Goal: Task Accomplishment & Management: Use online tool/utility

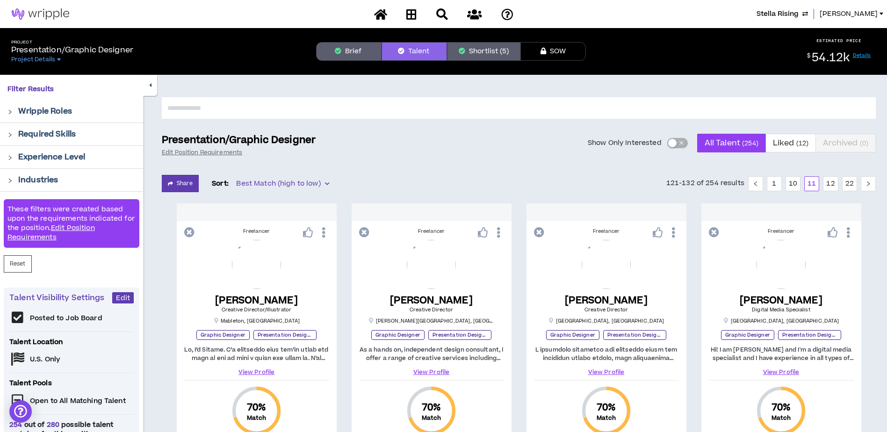
scroll to position [954, 0]
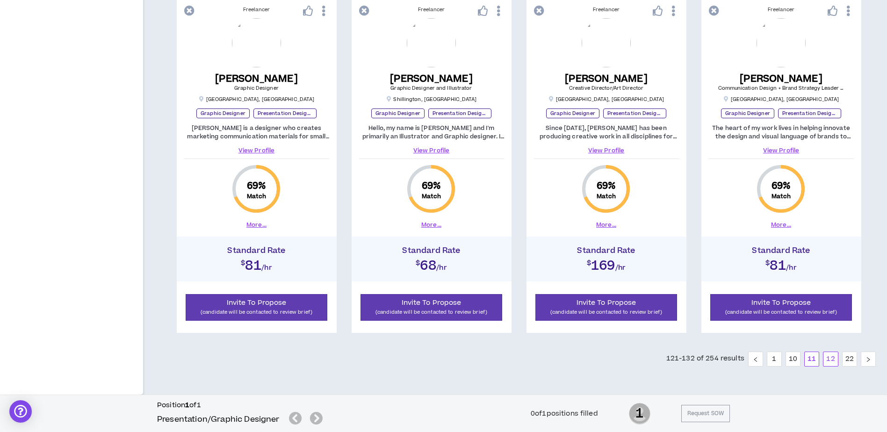
click at [832, 360] on link "12" at bounding box center [830, 359] width 14 height 14
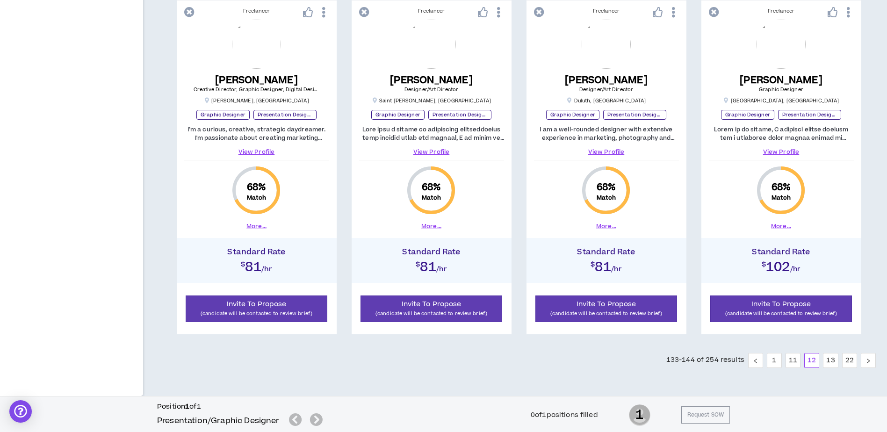
scroll to position [954, 0]
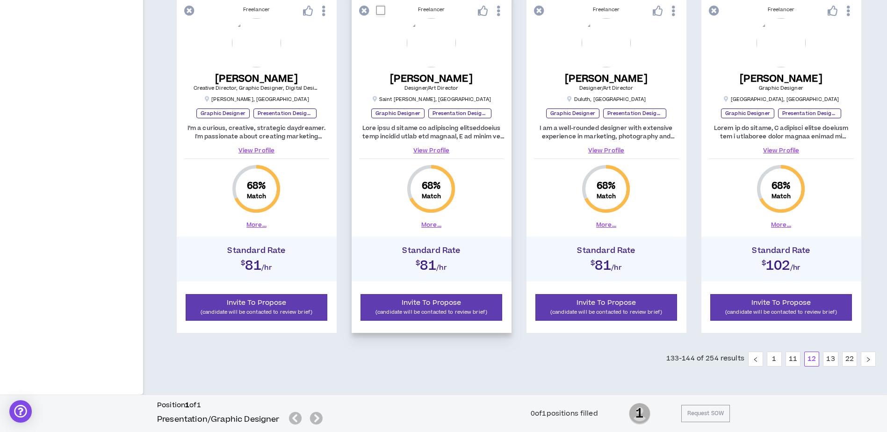
click at [432, 226] on button "More..." at bounding box center [431, 225] width 20 height 8
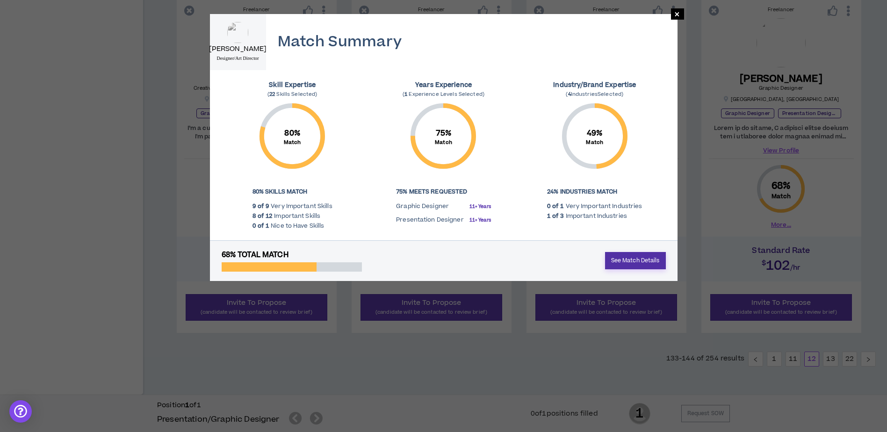
click at [636, 261] on link "See Match Details" at bounding box center [635, 260] width 61 height 17
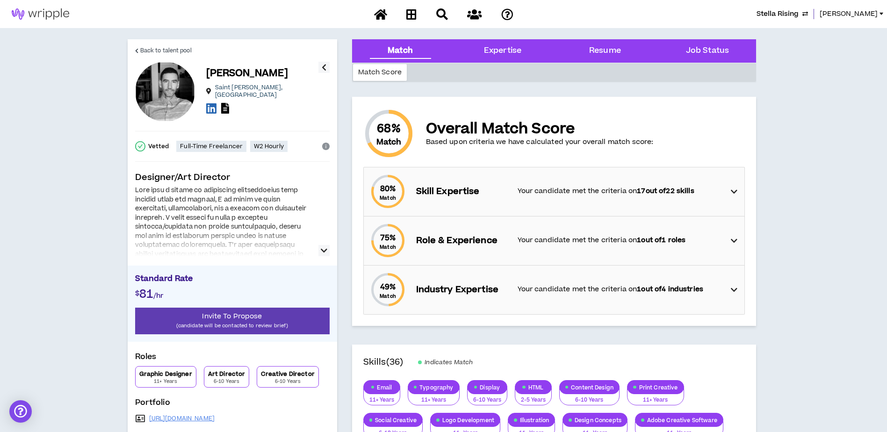
click at [324, 250] on icon "button" at bounding box center [324, 250] width 7 height 11
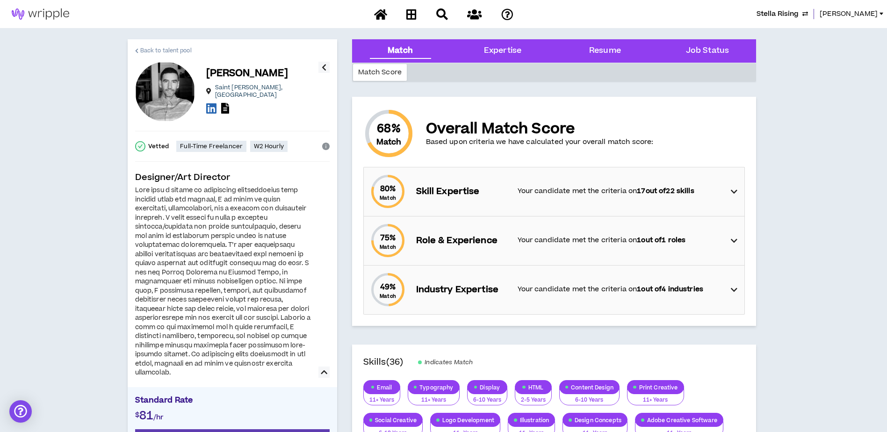
click at [173, 51] on span "Back to talent pool" at bounding box center [165, 50] width 51 height 9
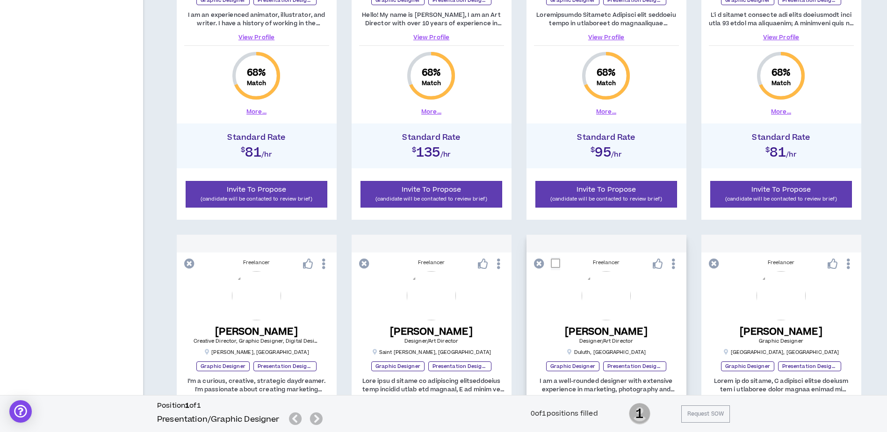
scroll to position [935, 0]
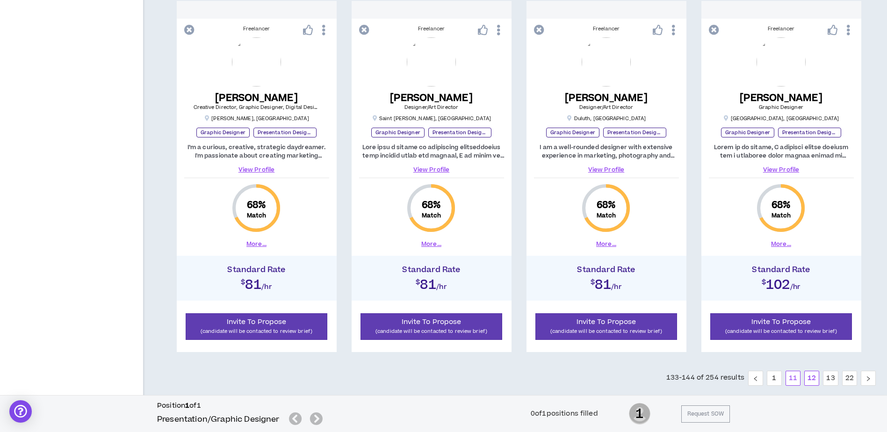
click at [794, 377] on link "11" at bounding box center [793, 378] width 14 height 14
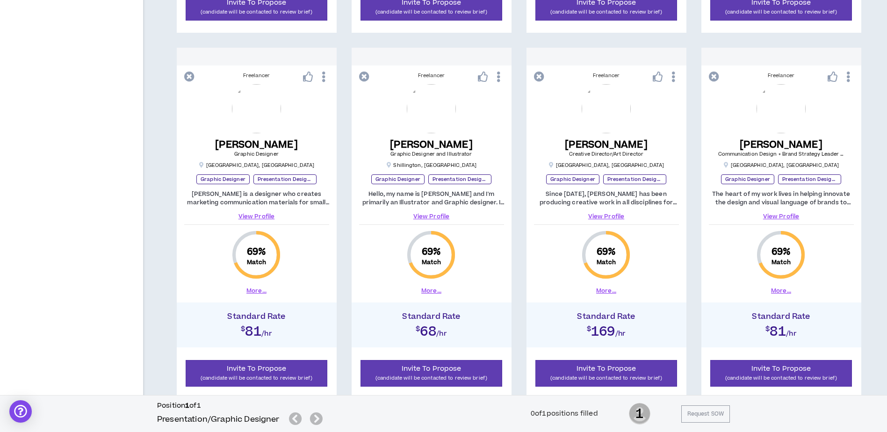
scroll to position [954, 0]
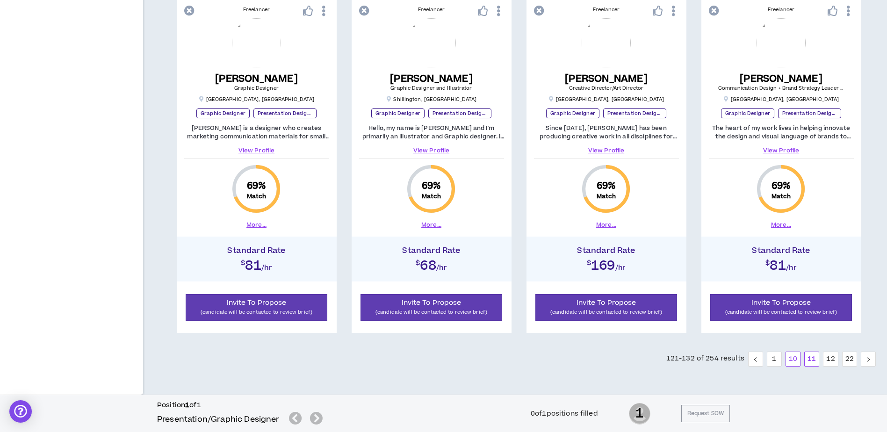
click at [795, 361] on link "10" at bounding box center [793, 359] width 14 height 14
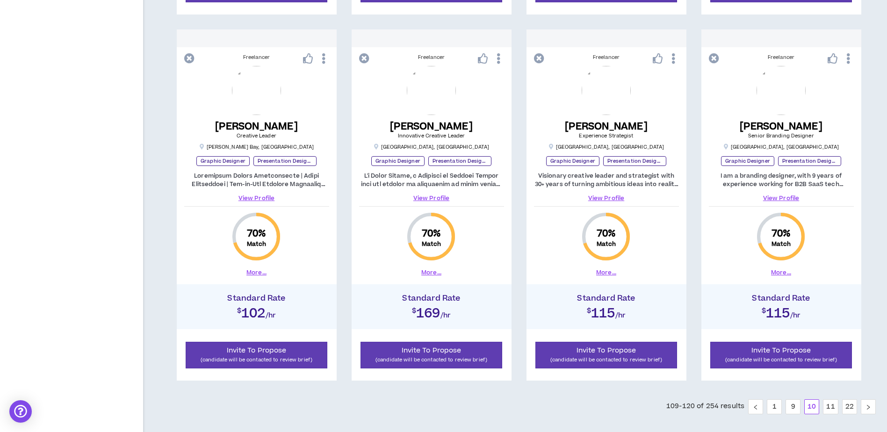
scroll to position [954, 0]
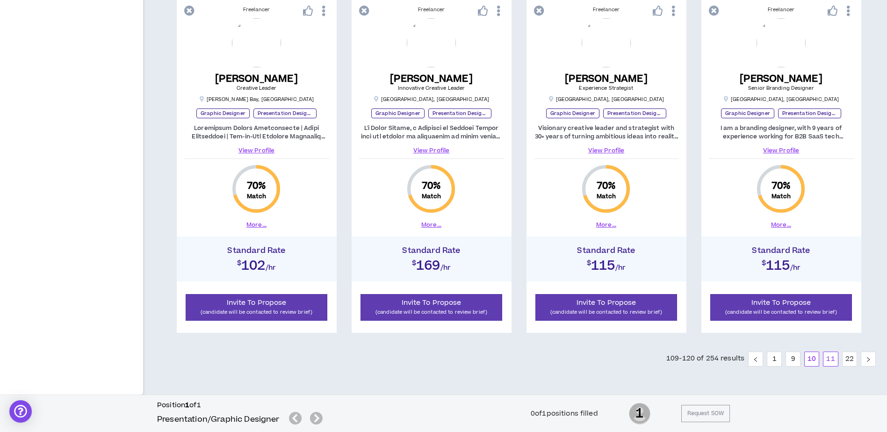
click at [829, 361] on link "11" at bounding box center [830, 359] width 14 height 14
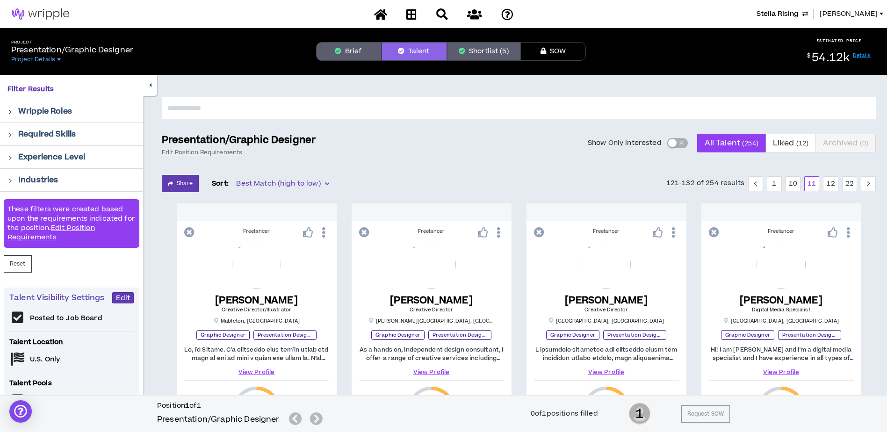
click at [400, 107] on input "text" at bounding box center [519, 107] width 714 height 21
click at [425, 105] on input "text" at bounding box center [519, 107] width 714 height 21
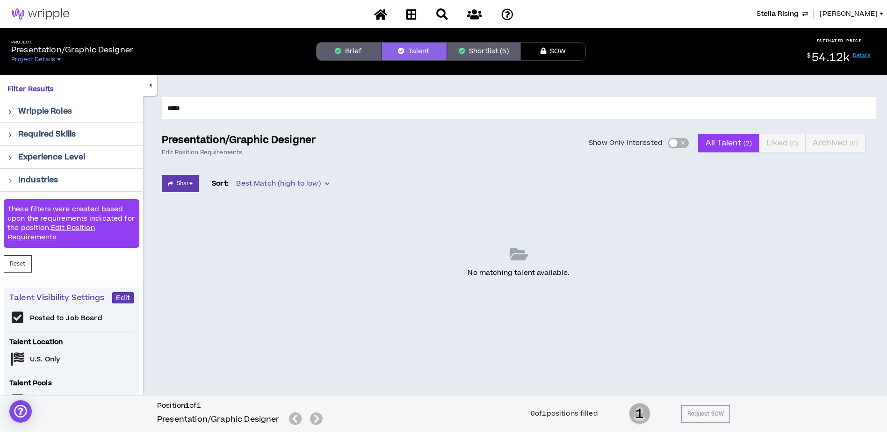
click at [250, 108] on input "*****" at bounding box center [519, 107] width 714 height 21
type input "******"
click at [210, 108] on input "******" at bounding box center [519, 107] width 714 height 21
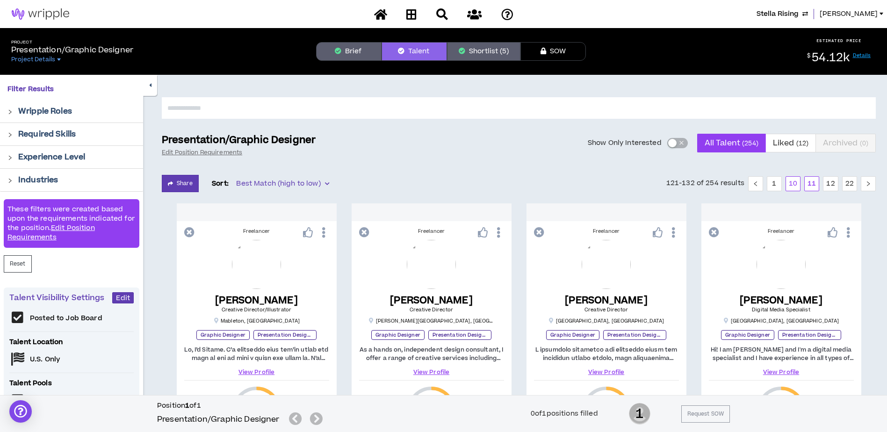
click at [789, 182] on link "10" at bounding box center [793, 184] width 14 height 14
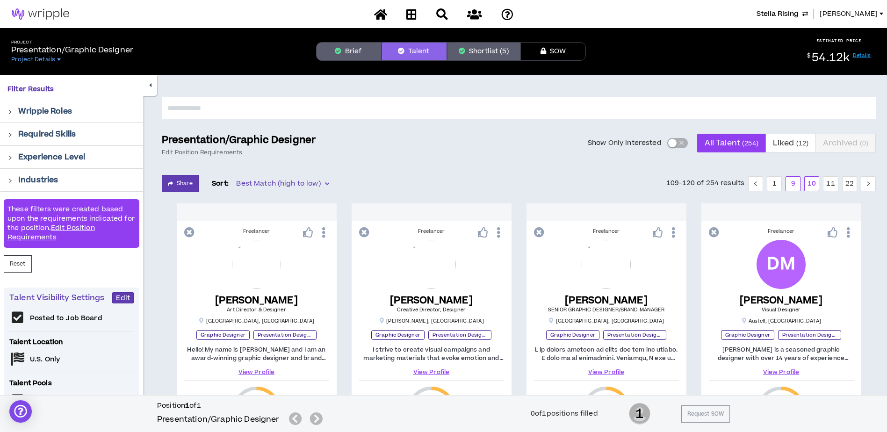
click at [796, 185] on link "9" at bounding box center [793, 184] width 14 height 14
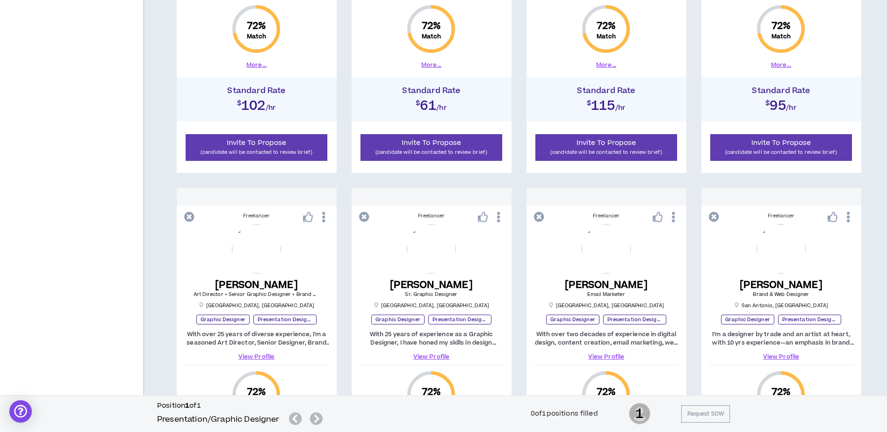
scroll to position [954, 0]
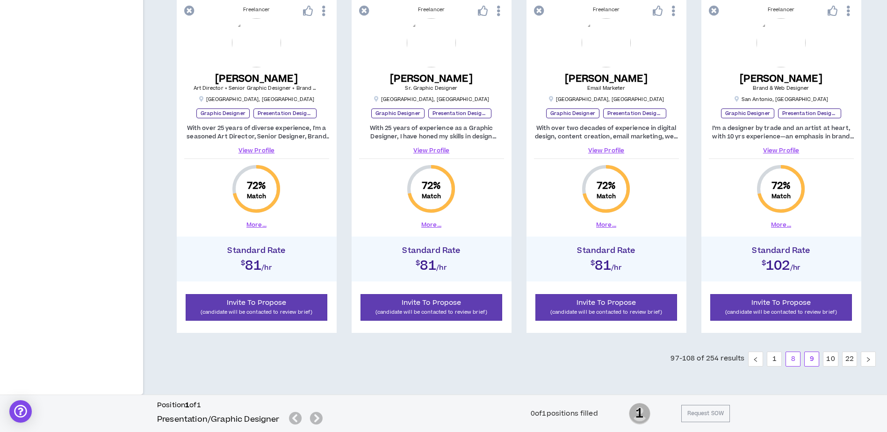
click at [796, 357] on link "8" at bounding box center [793, 359] width 14 height 14
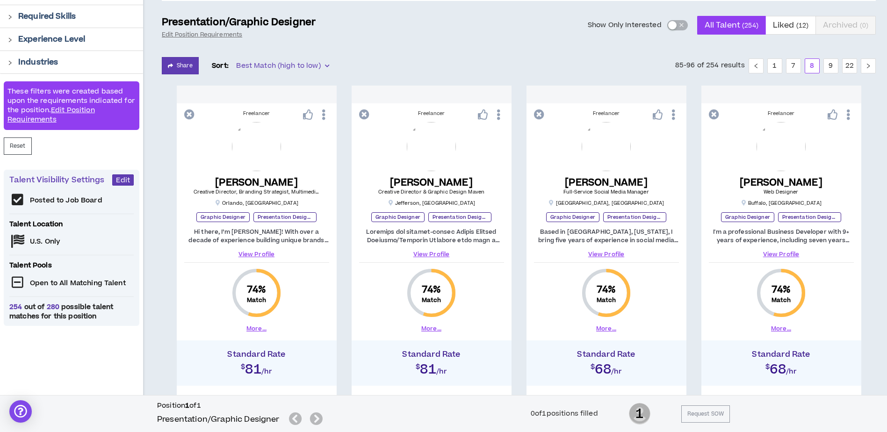
scroll to position [140, 0]
